Goal: Task Accomplishment & Management: Manage account settings

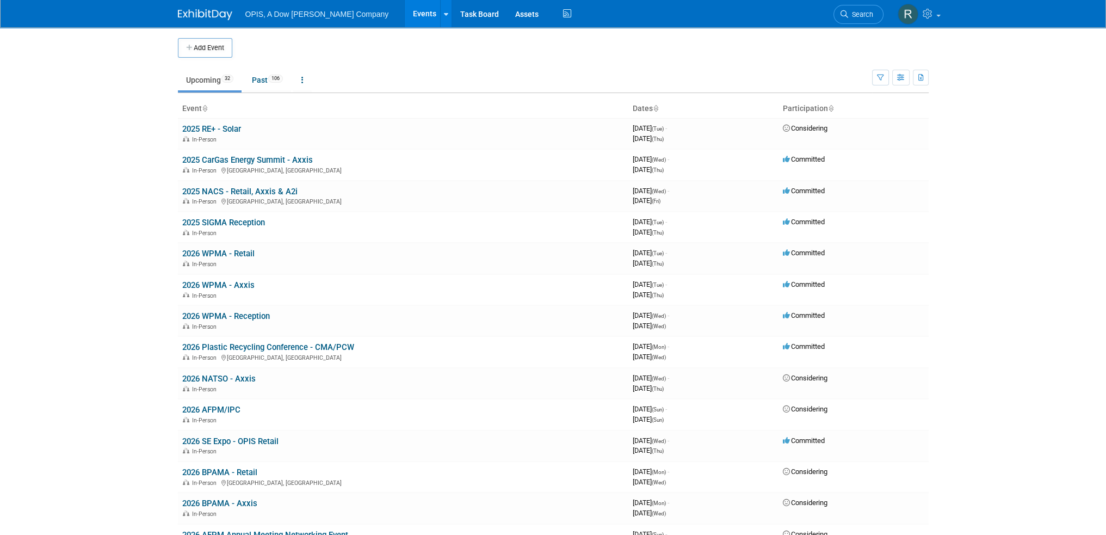
click at [225, 131] on link "2025 RE+ - Solar" at bounding box center [211, 129] width 59 height 10
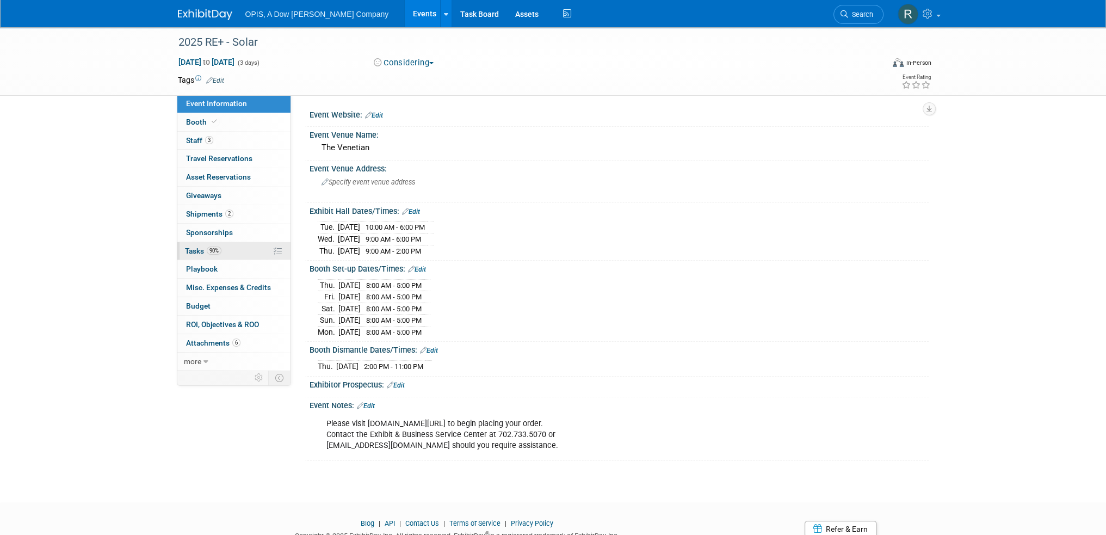
click at [195, 252] on span "Tasks 90%" at bounding box center [203, 250] width 36 height 9
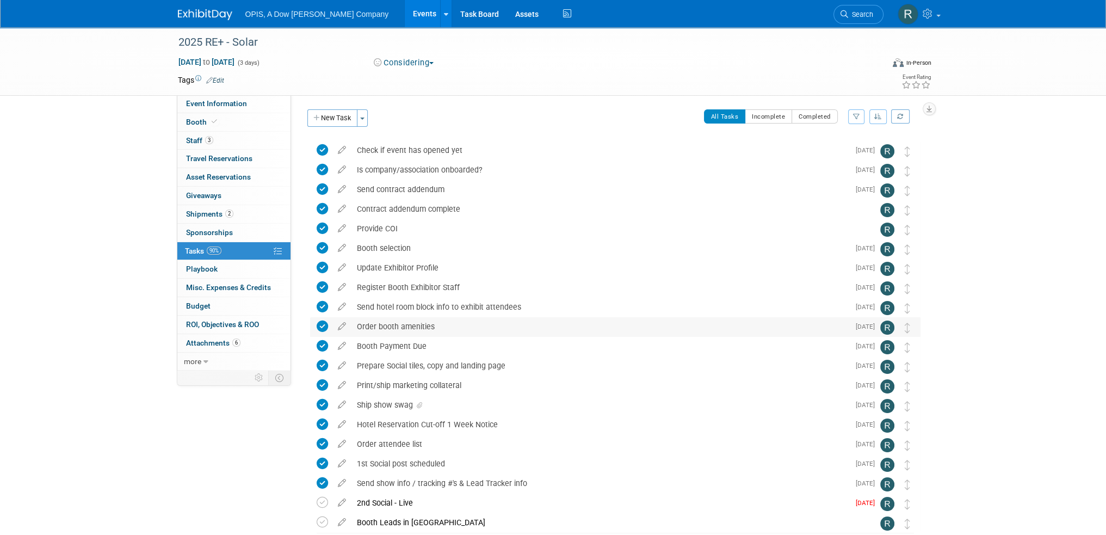
scroll to position [64, 0]
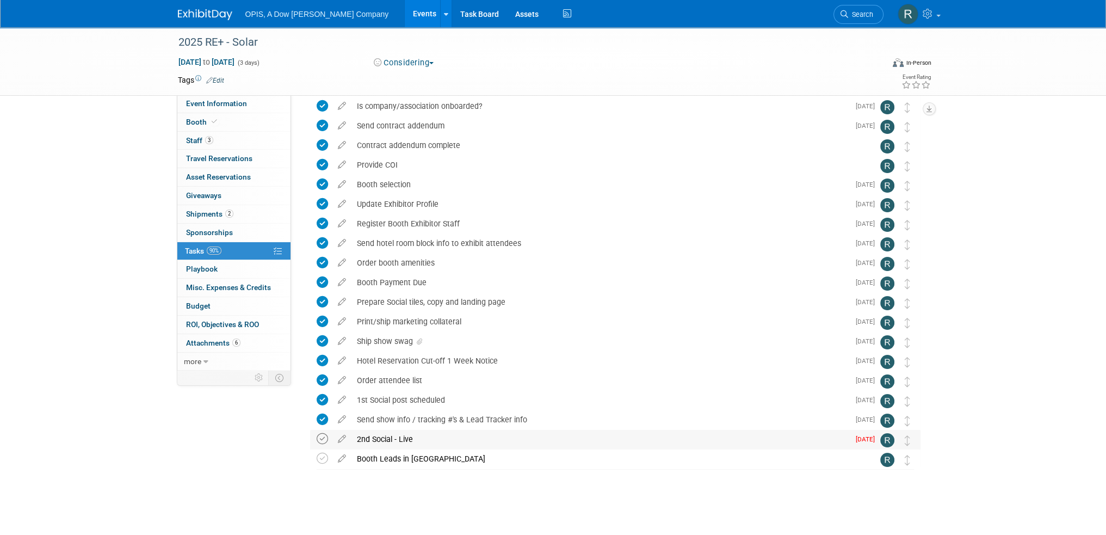
click at [320, 439] on icon at bounding box center [322, 438] width 11 height 11
click at [405, 16] on link "Events" at bounding box center [425, 13] width 40 height 27
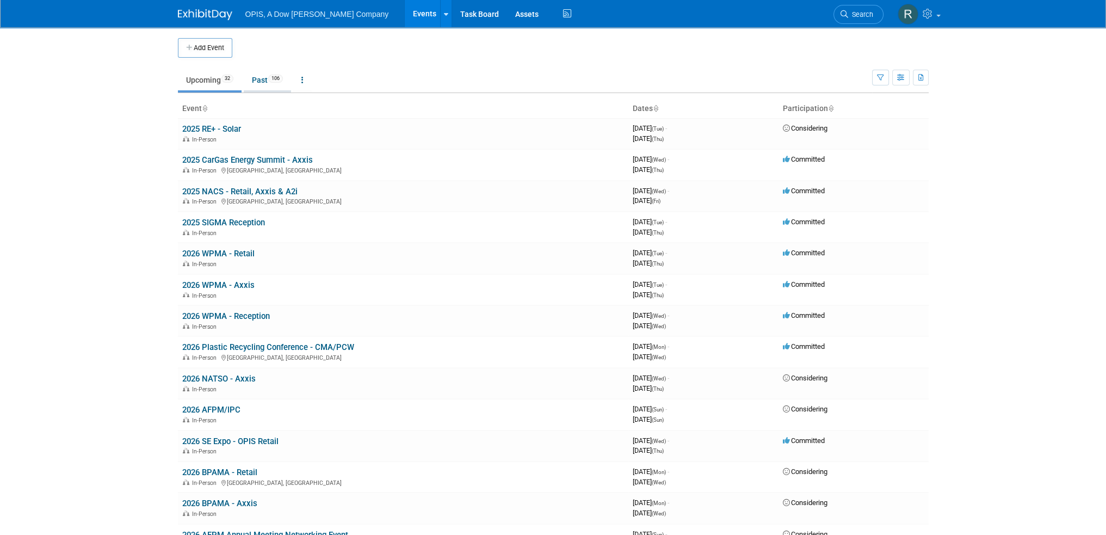
click at [257, 81] on link "Past 106" at bounding box center [267, 80] width 47 height 21
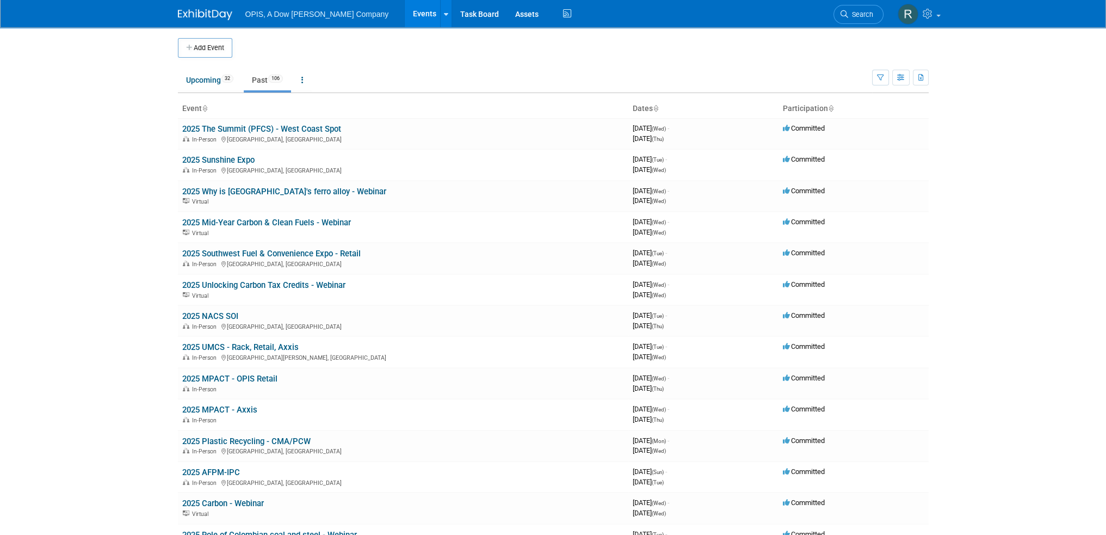
click at [219, 130] on link "2025 The Summit (PFCS) - West Coast Spot" at bounding box center [261, 129] width 159 height 10
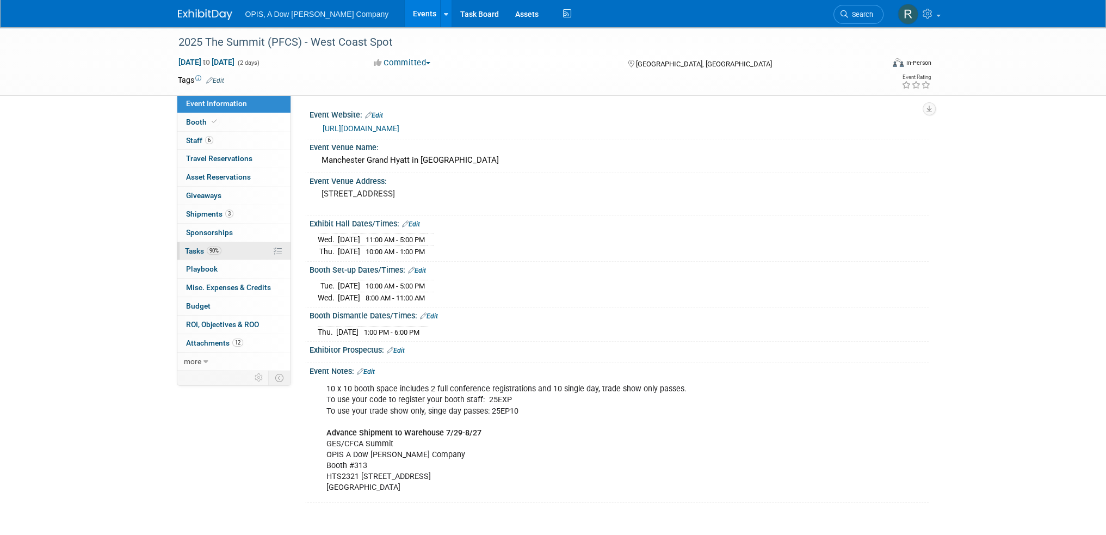
click at [193, 253] on span "Tasks 90%" at bounding box center [203, 250] width 36 height 9
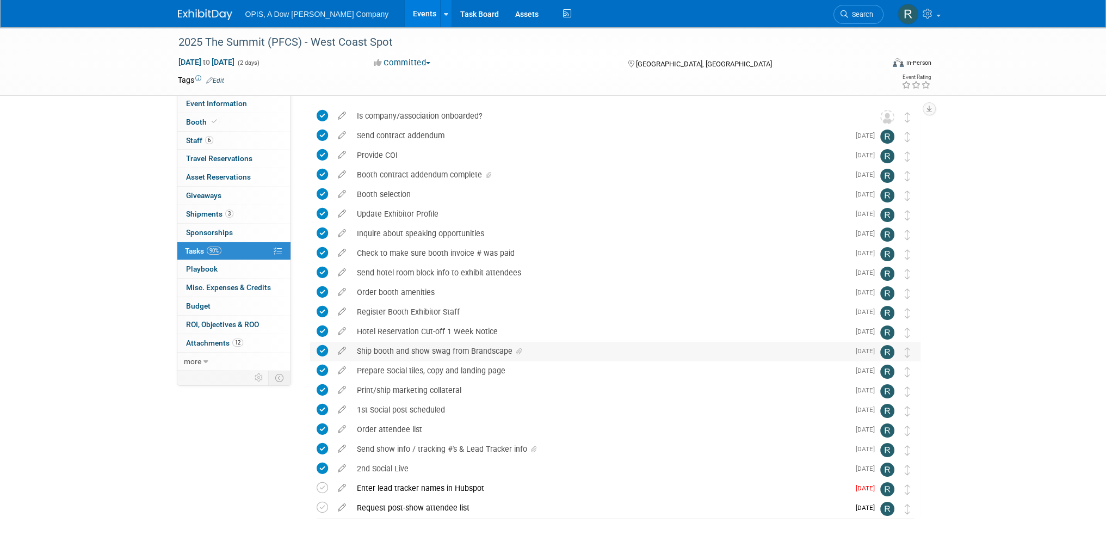
scroll to position [83, 0]
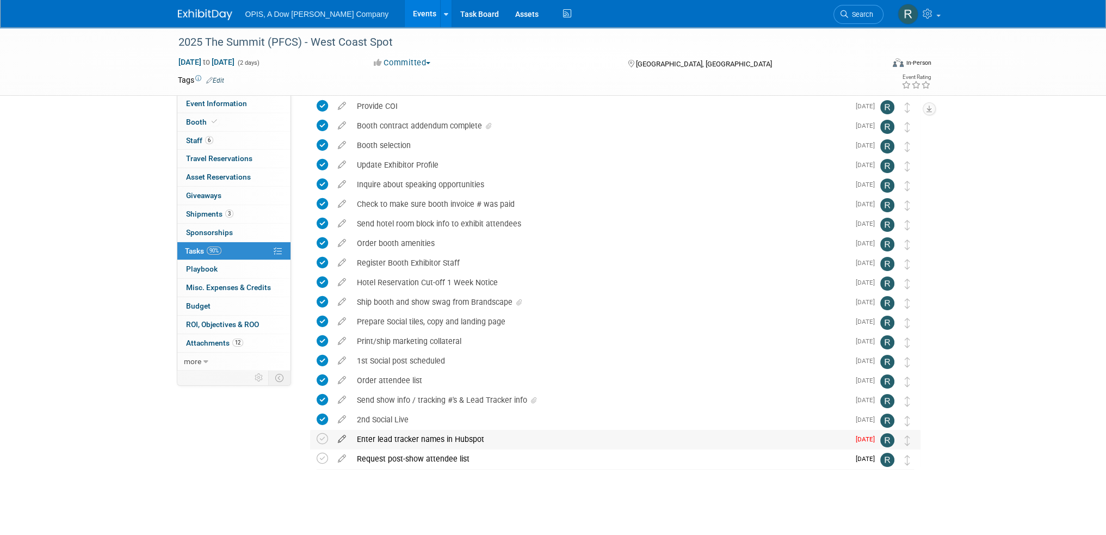
click at [342, 441] on icon at bounding box center [341, 437] width 19 height 14
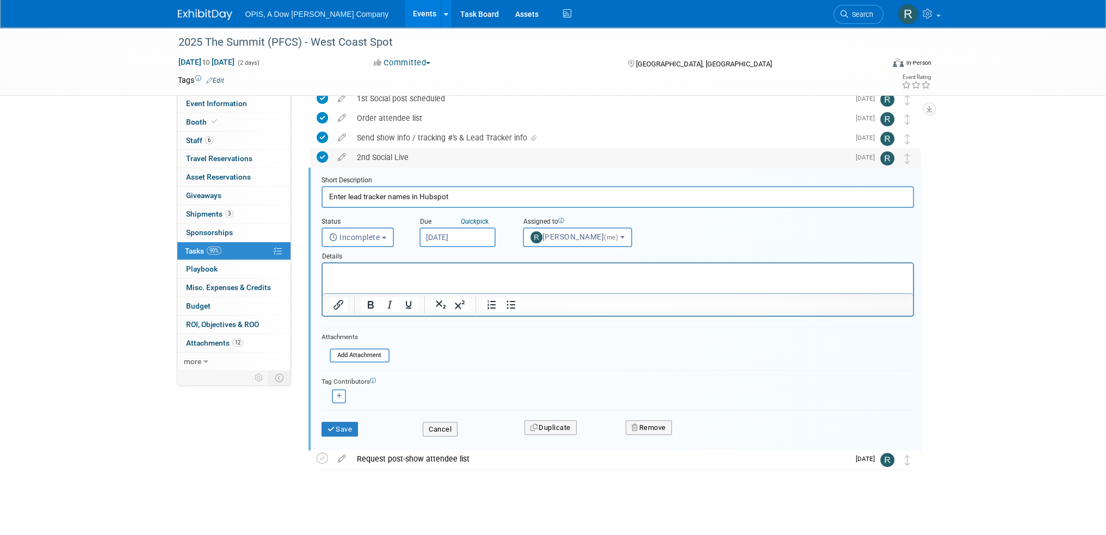
scroll to position [0, 0]
click at [470, 239] on input "Sep 5, 2025" at bounding box center [457, 237] width 76 height 20
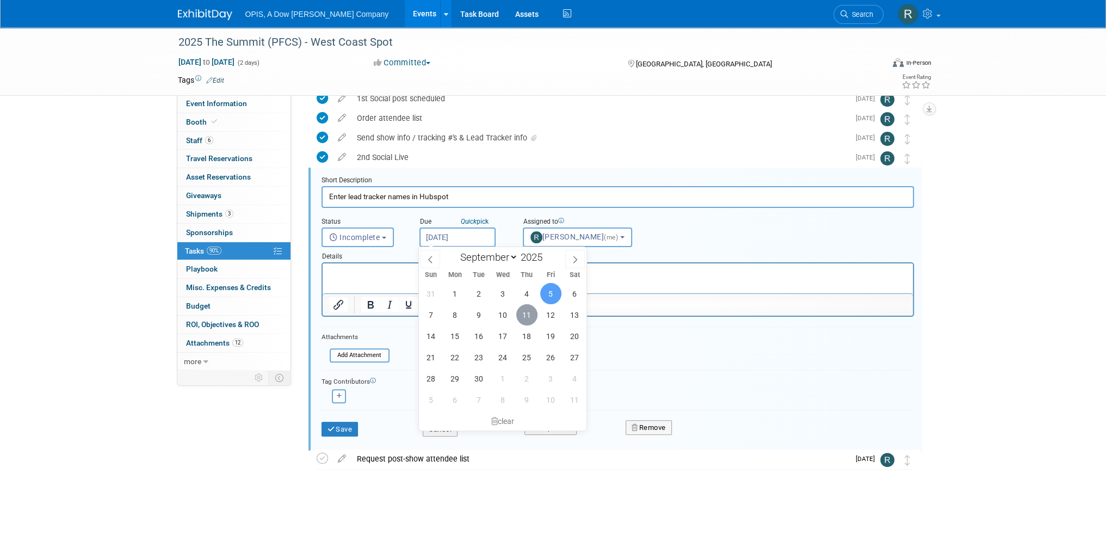
click at [522, 316] on span "11" at bounding box center [526, 314] width 21 height 21
type input "Sep 11, 2025"
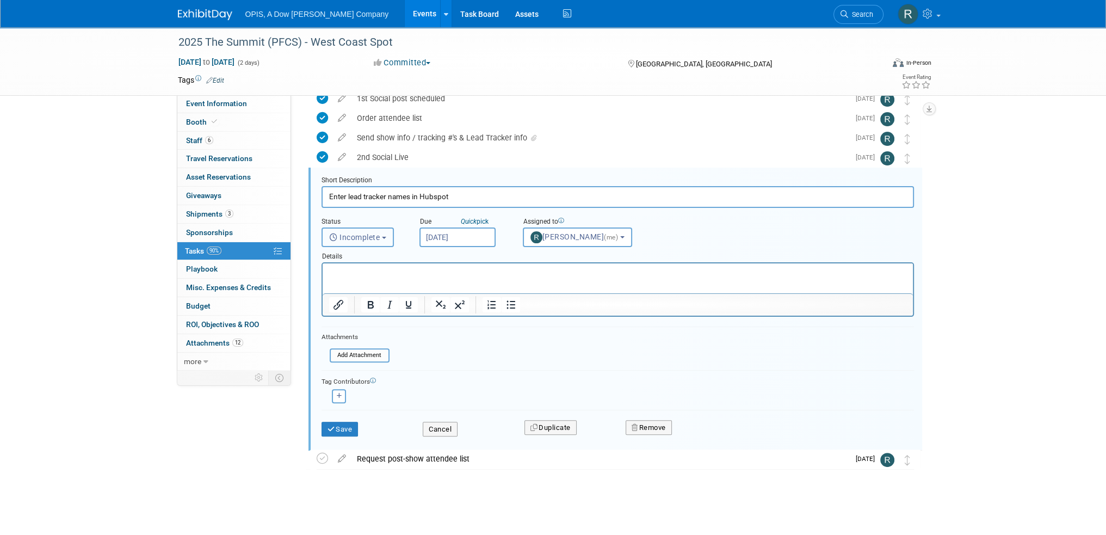
click at [347, 233] on span "Incomplete" at bounding box center [354, 237] width 51 height 9
click at [344, 286] on label "Completed" at bounding box center [357, 283] width 59 height 17
click at [324, 286] on input "Completed" at bounding box center [320, 282] width 7 height 7
select select "3"
click at [342, 427] on button "Save" at bounding box center [340, 429] width 37 height 15
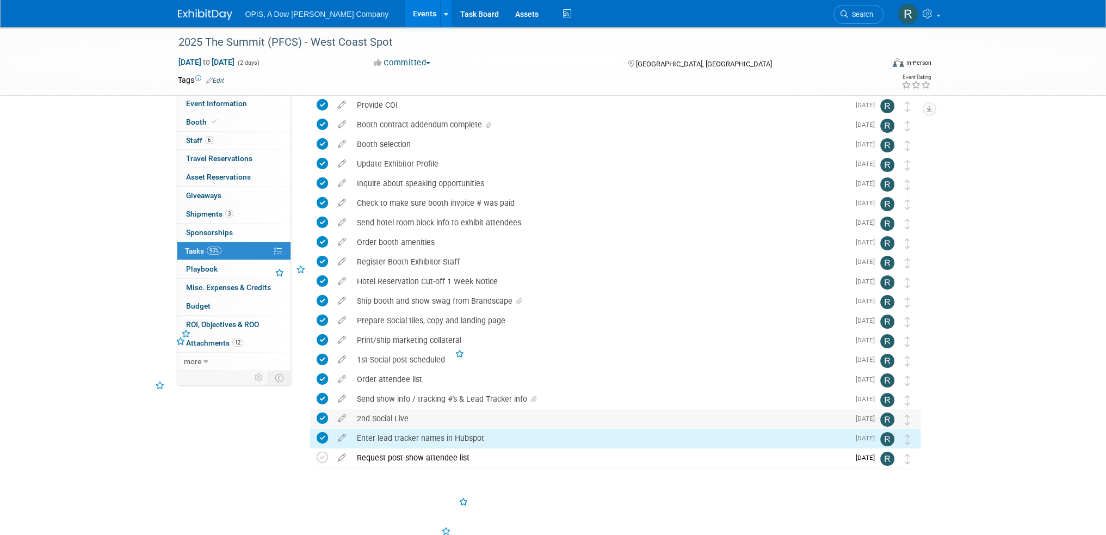
scroll to position [83, 0]
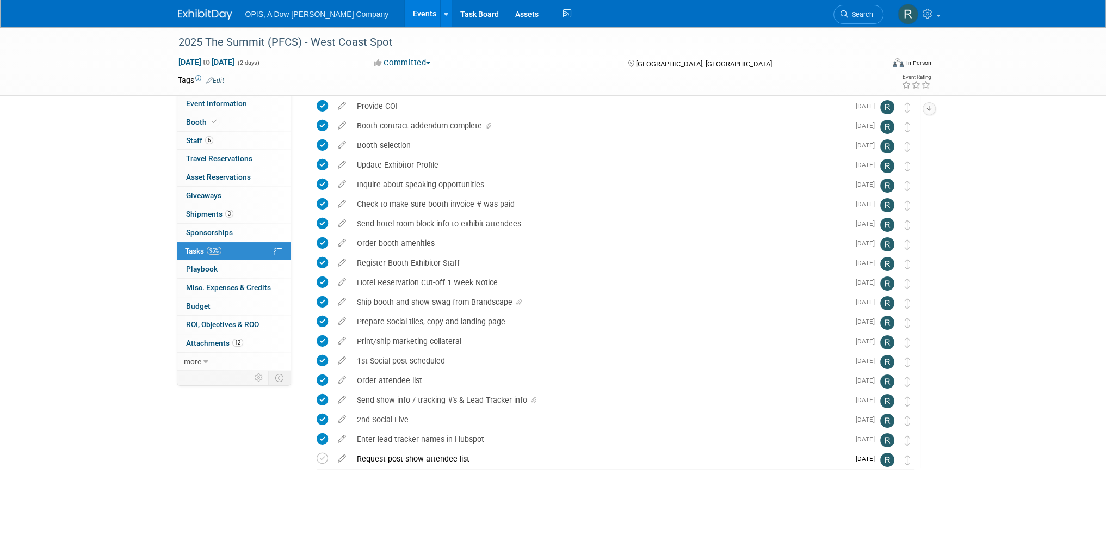
click at [405, 14] on link "Events" at bounding box center [425, 13] width 40 height 27
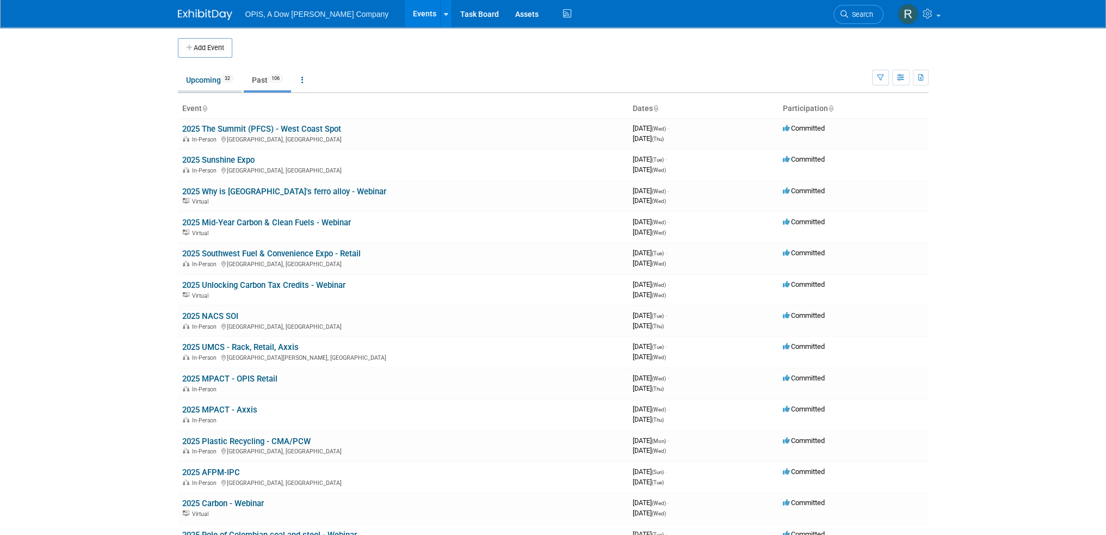
click at [202, 83] on link "Upcoming 32" at bounding box center [210, 80] width 64 height 21
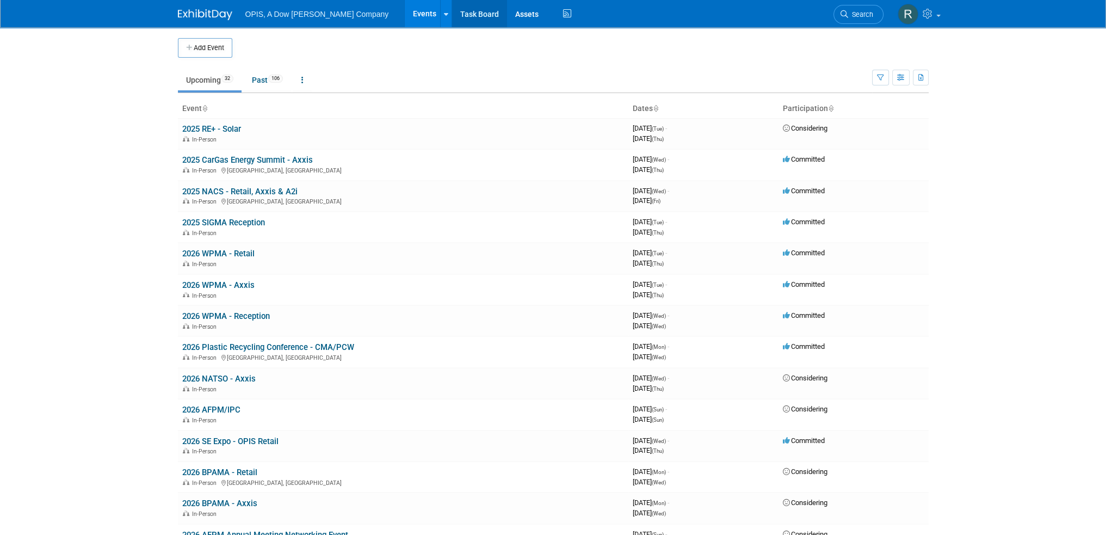
click at [452, 19] on link "Task Board" at bounding box center [479, 13] width 55 height 27
